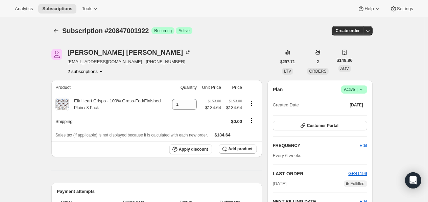
click at [95, 73] on button "2 subscriptions" at bounding box center [86, 71] width 37 height 7
click at [93, 82] on span "20846969154" at bounding box center [88, 84] width 47 height 7
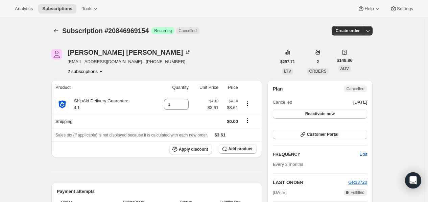
click at [100, 71] on icon "Product actions" at bounding box center [101, 71] width 7 height 7
click at [92, 92] on button "20847001922" at bounding box center [88, 95] width 51 height 11
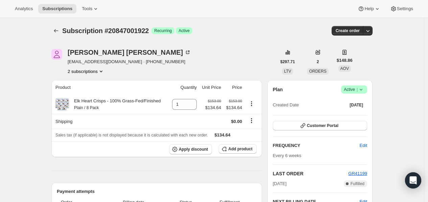
click at [96, 72] on button "2 subscriptions" at bounding box center [86, 71] width 37 height 7
click at [95, 81] on span "20846969154" at bounding box center [88, 84] width 47 height 7
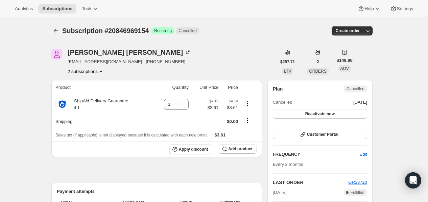
click at [99, 72] on icon "Product actions" at bounding box center [101, 71] width 7 height 7
click at [99, 91] on button "20847001922" at bounding box center [88, 95] width 51 height 11
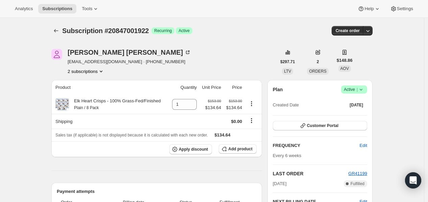
click at [95, 72] on button "2 subscriptions" at bounding box center [86, 71] width 37 height 7
click at [90, 85] on span "20846969154" at bounding box center [78, 84] width 27 height 5
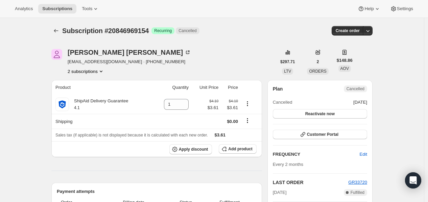
click at [92, 72] on button "2 subscriptions" at bounding box center [86, 71] width 37 height 7
click at [94, 94] on span "20847001922" at bounding box center [88, 95] width 47 height 7
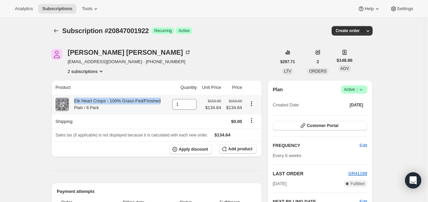
drag, startPoint x: 165, startPoint y: 104, endPoint x: 73, endPoint y: 103, distance: 92.4
click at [73, 103] on div "Elk Heart Crisps - 100% Grass-Fed/Finished Plain / 8 Pack" at bounding box center [110, 105] width 111 height 14
copy div "Elk Heart Crisps - 100% Grass-Fed/Finished"
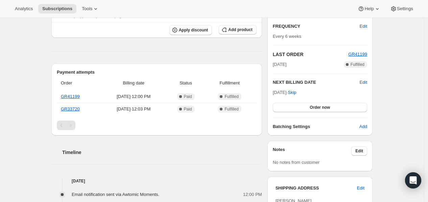
scroll to position [113, 0]
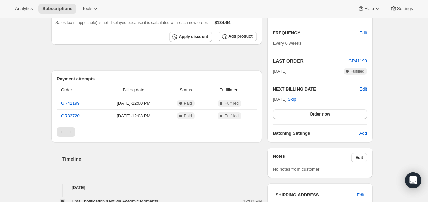
drag, startPoint x: 277, startPoint y: 92, endPoint x: 296, endPoint y: 102, distance: 20.9
click at [296, 102] on div "NEXT BILLING DATE Edit [DATE] · Skip Order now" at bounding box center [320, 102] width 94 height 33
copy div "NEXT BILLING DATE Edit [DATE]"
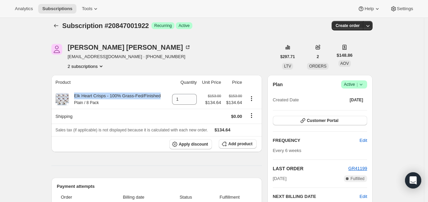
scroll to position [0, 0]
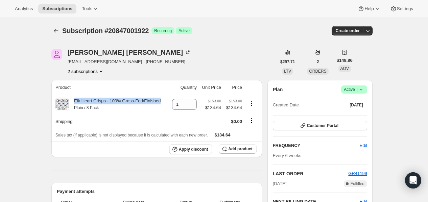
click at [91, 73] on button "2 subscriptions" at bounding box center [86, 71] width 37 height 7
click at [92, 85] on span "20846969154" at bounding box center [88, 84] width 47 height 7
